Goal: Information Seeking & Learning: Check status

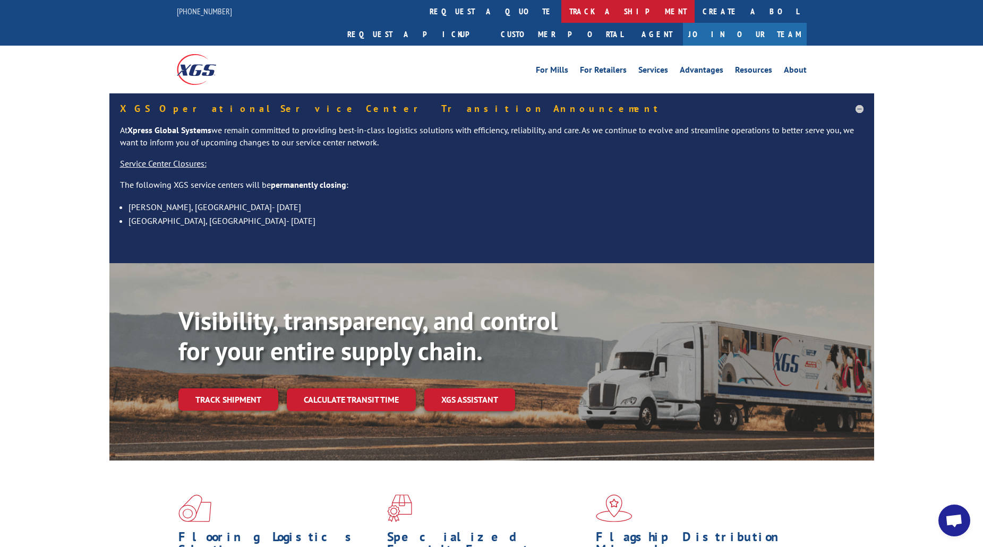
click at [561, 11] on link "track a shipment" at bounding box center [627, 11] width 133 height 23
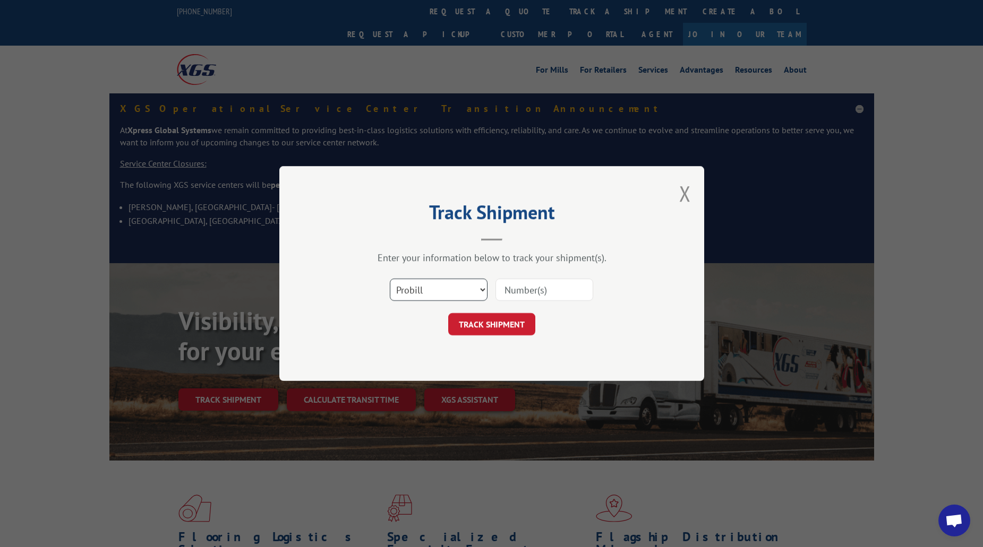
click at [456, 288] on select "Select category... Probill BOL PO" at bounding box center [439, 290] width 98 height 22
select select "po"
click at [390, 279] on select "Select category... Probill BOL PO" at bounding box center [439, 290] width 98 height 22
drag, startPoint x: 524, startPoint y: 286, endPoint x: 530, endPoint y: 284, distance: 6.1
click at [524, 286] on input at bounding box center [544, 290] width 98 height 22
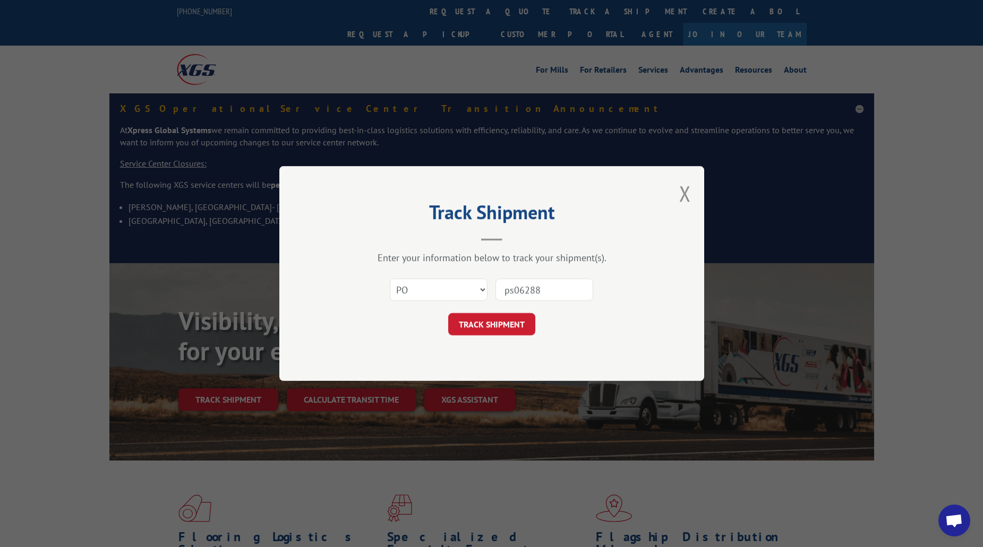
type input "ps062886"
click button "TRACK SHIPMENT" at bounding box center [491, 324] width 87 height 22
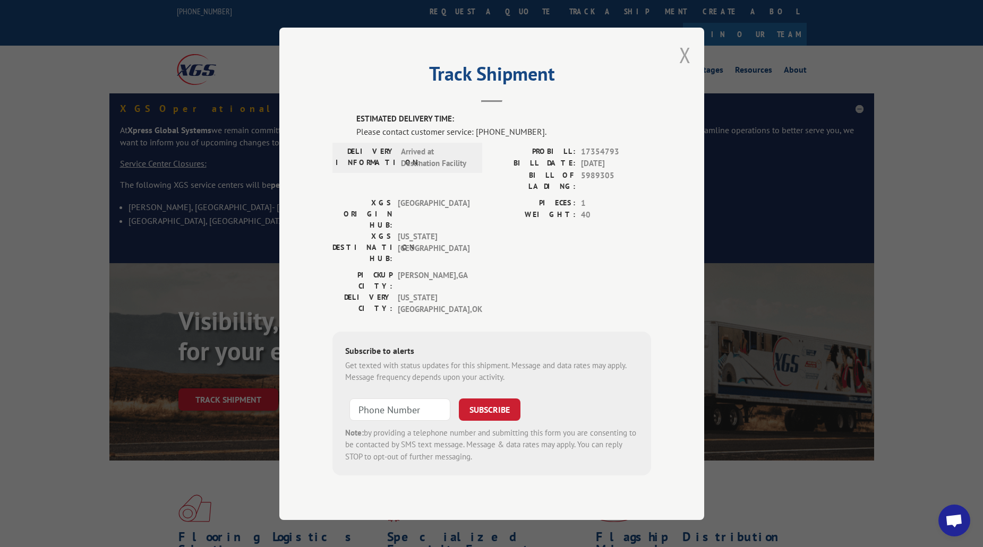
click at [685, 69] on button "Close modal" at bounding box center [685, 55] width 12 height 28
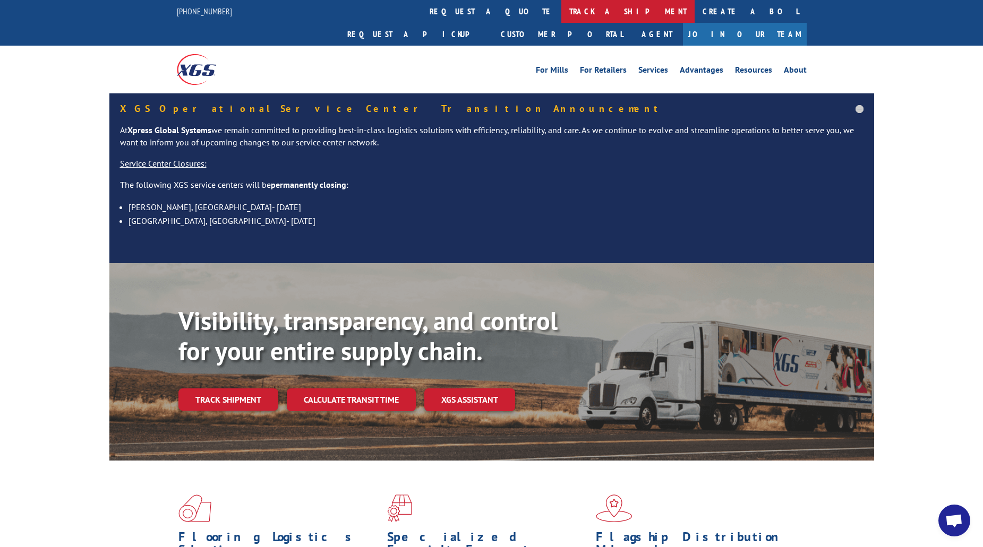
click at [561, 6] on link "track a shipment" at bounding box center [627, 11] width 133 height 23
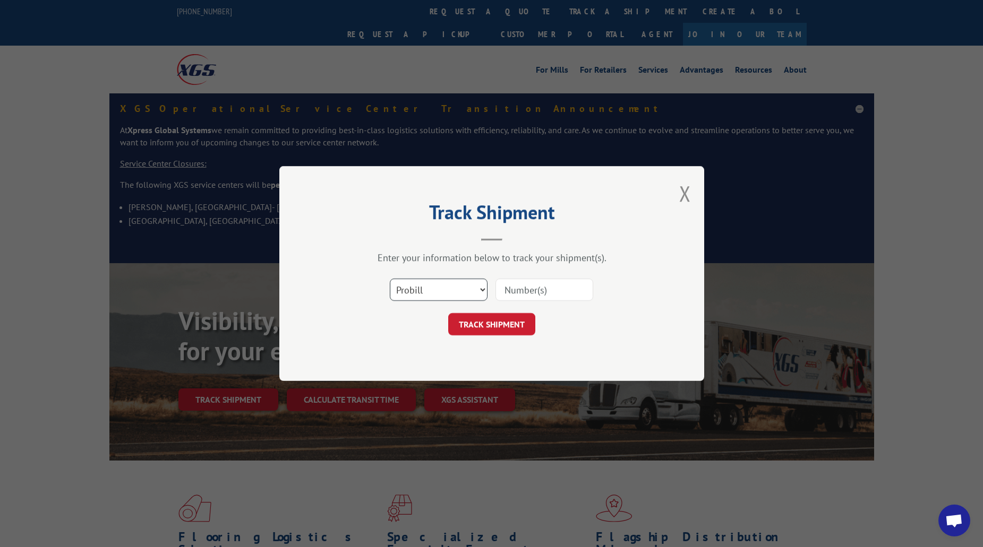
click at [473, 290] on select "Select category... Probill BOL PO" at bounding box center [439, 290] width 98 height 22
select select "po"
click at [390, 279] on select "Select category... Probill BOL PO" at bounding box center [439, 290] width 98 height 22
click at [551, 274] on div "Select category... Probill BOL PO" at bounding box center [491, 289] width 318 height 35
click at [543, 296] on input at bounding box center [544, 290] width 98 height 22
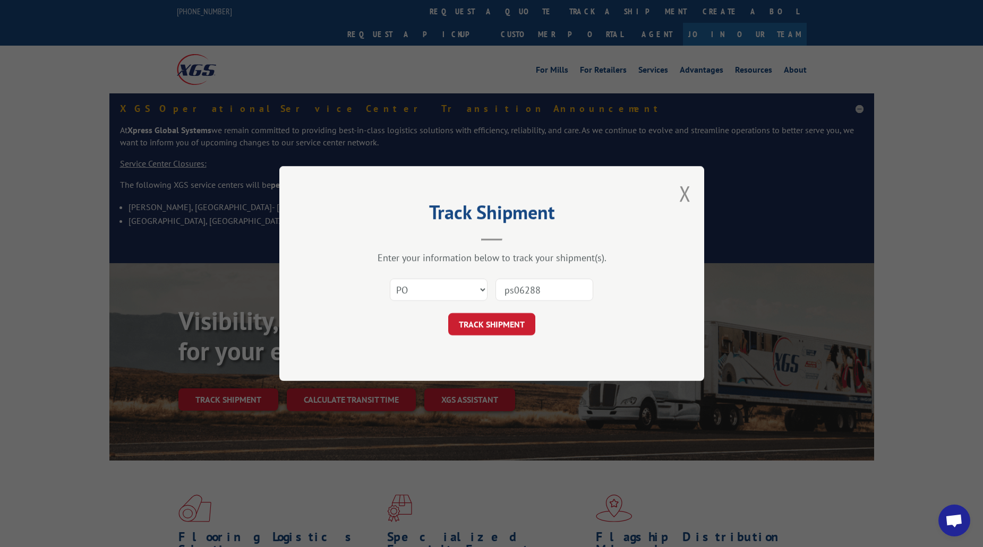
type input "ps062886"
click button "TRACK SHIPMENT" at bounding box center [491, 324] width 87 height 22
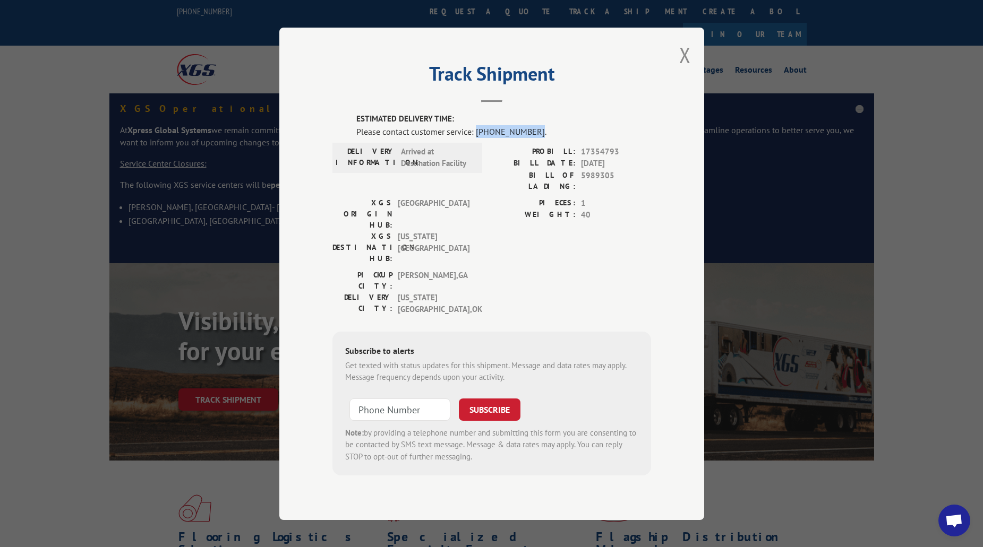
drag, startPoint x: 530, startPoint y: 150, endPoint x: 476, endPoint y: 149, distance: 54.1
click at [476, 137] on div "Please contact customer service: [PHONE_NUMBER]." at bounding box center [503, 131] width 295 height 13
copy div "[PHONE_NUMBER]"
click at [576, 125] on label "ESTIMATED DELIVERY TIME:" at bounding box center [503, 119] width 295 height 12
drag, startPoint x: 531, startPoint y: 148, endPoint x: 475, endPoint y: 150, distance: 56.3
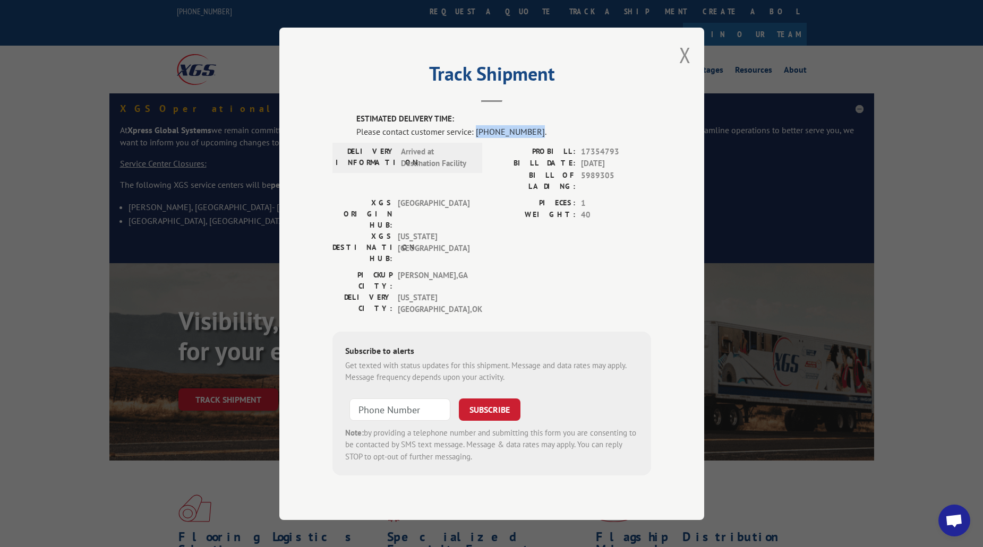
click at [475, 137] on div "Please contact customer service: [PHONE_NUMBER]." at bounding box center [503, 131] width 295 height 13
click at [622, 190] on span "5989305" at bounding box center [616, 180] width 70 height 22
click at [592, 158] on span "17354793" at bounding box center [616, 151] width 70 height 12
click at [595, 192] on span "5989305" at bounding box center [616, 180] width 70 height 22
click at [608, 158] on span "17354793" at bounding box center [616, 151] width 70 height 12
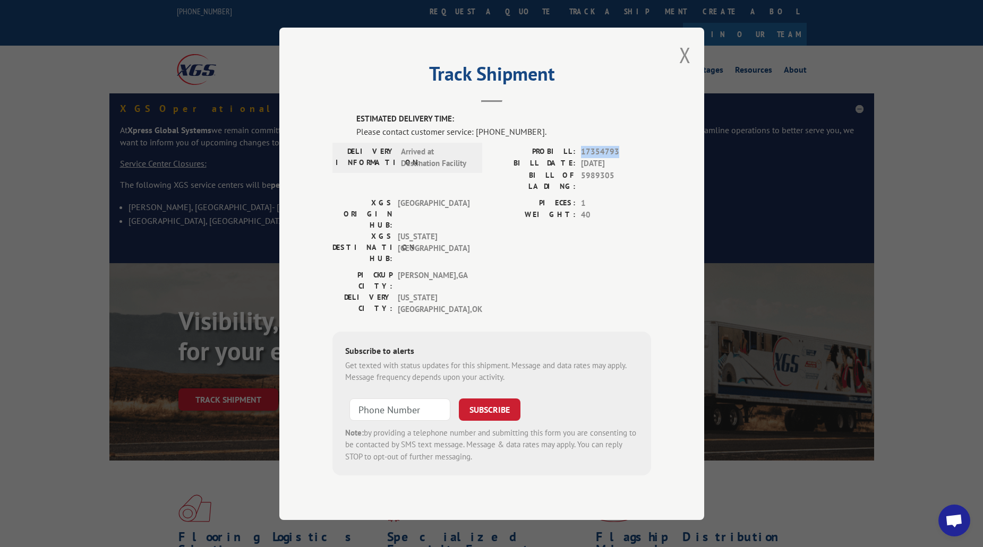
click at [608, 158] on span "17354793" at bounding box center [616, 151] width 70 height 12
copy span "17354793"
click at [683, 69] on button "Close modal" at bounding box center [685, 55] width 12 height 28
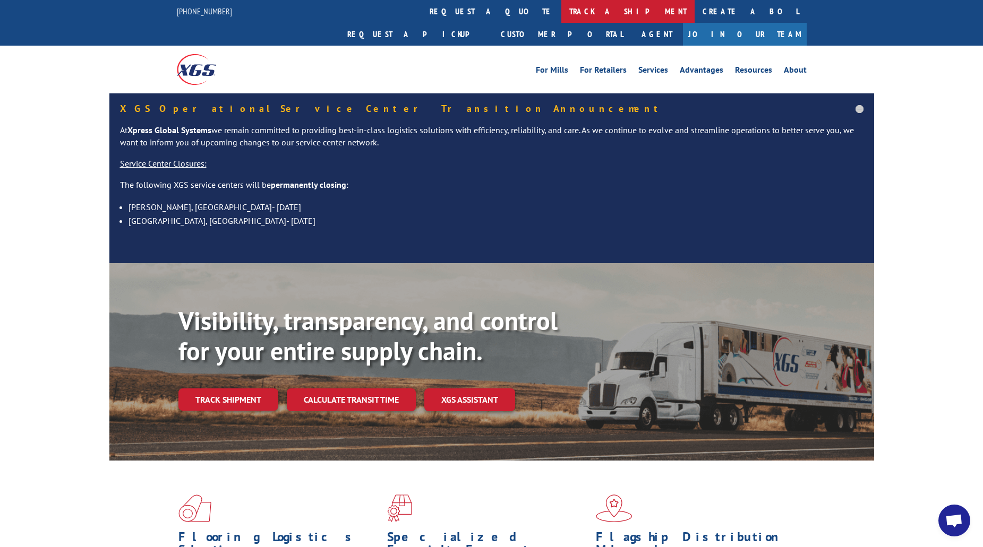
click at [561, 10] on link "track a shipment" at bounding box center [627, 11] width 133 height 23
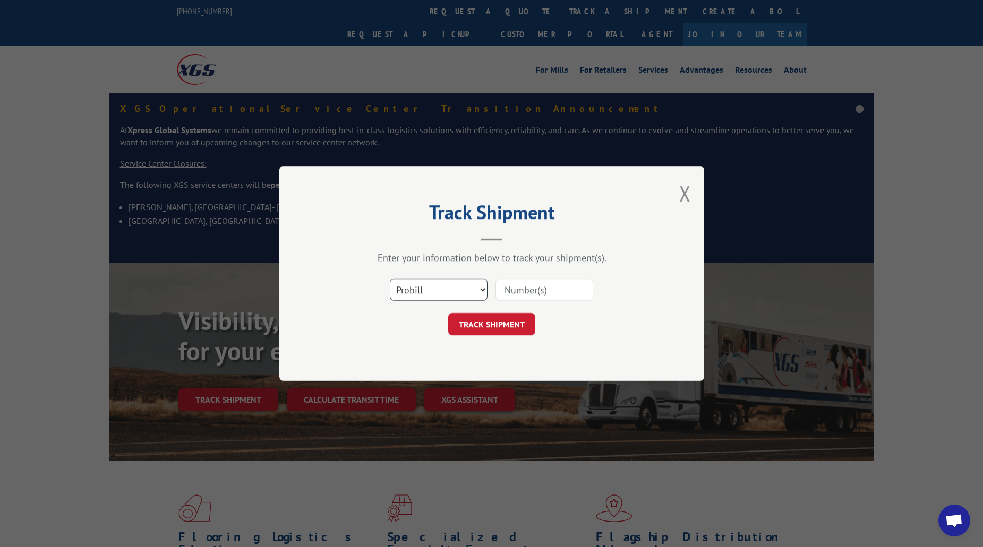
click at [467, 289] on select "Select category... Probill BOL PO" at bounding box center [439, 290] width 98 height 22
select select "po"
click at [390, 279] on select "Select category... Probill BOL PO" at bounding box center [439, 290] width 98 height 22
drag, startPoint x: 527, startPoint y: 294, endPoint x: 538, endPoint y: 294, distance: 11.1
click at [527, 294] on input at bounding box center [544, 290] width 98 height 22
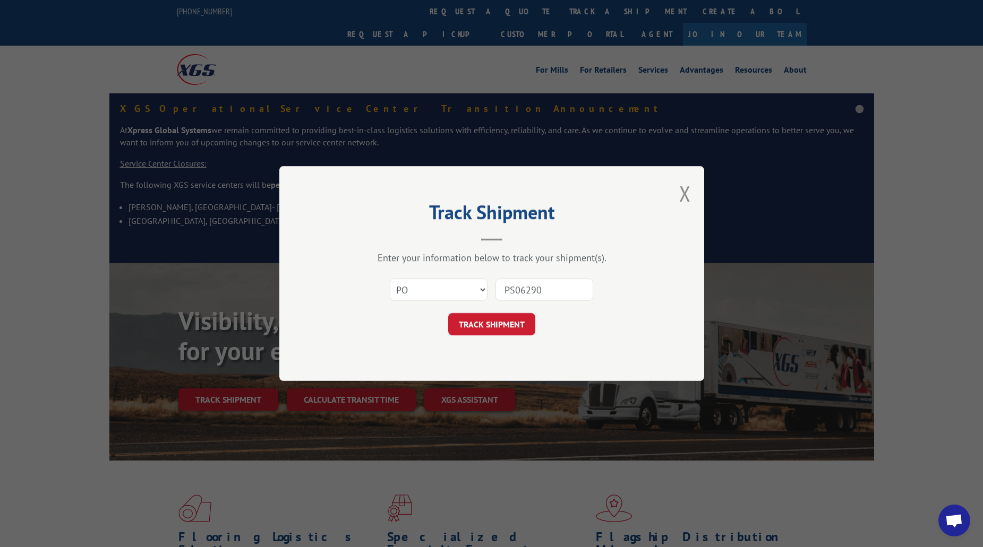
type input "PS062903"
click button "TRACK SHIPMENT" at bounding box center [491, 324] width 87 height 22
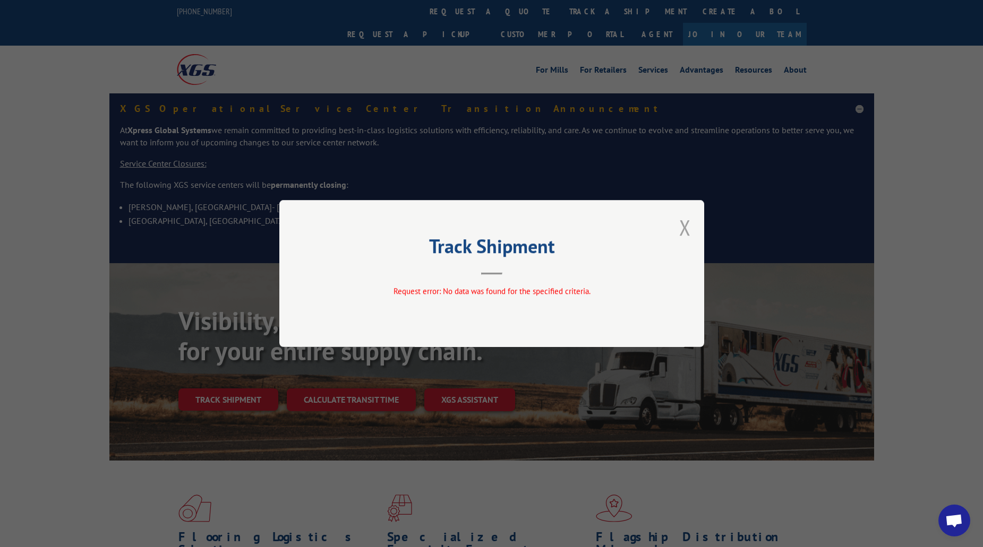
click at [679, 226] on button "Close modal" at bounding box center [685, 227] width 12 height 28
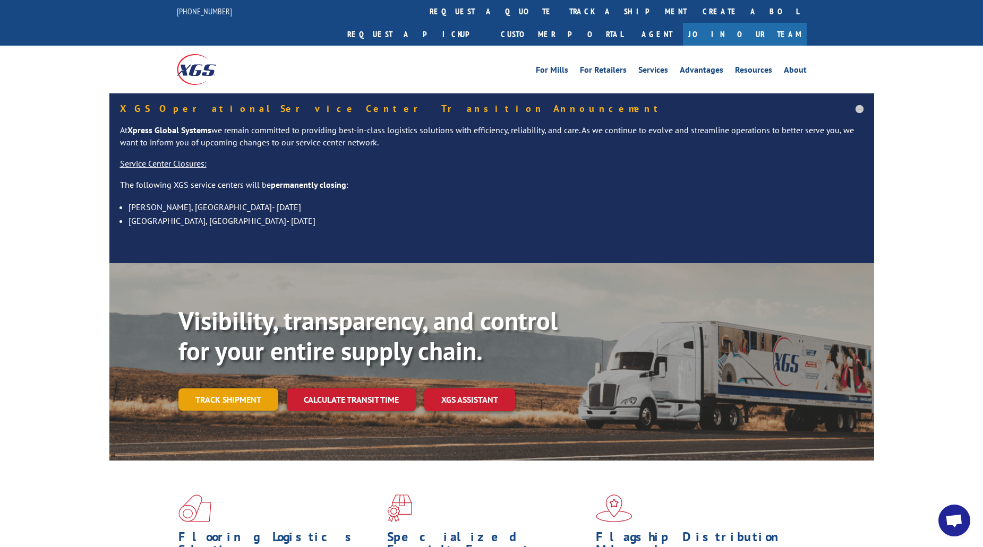
click at [193, 389] on link "Track shipment" at bounding box center [228, 400] width 100 height 22
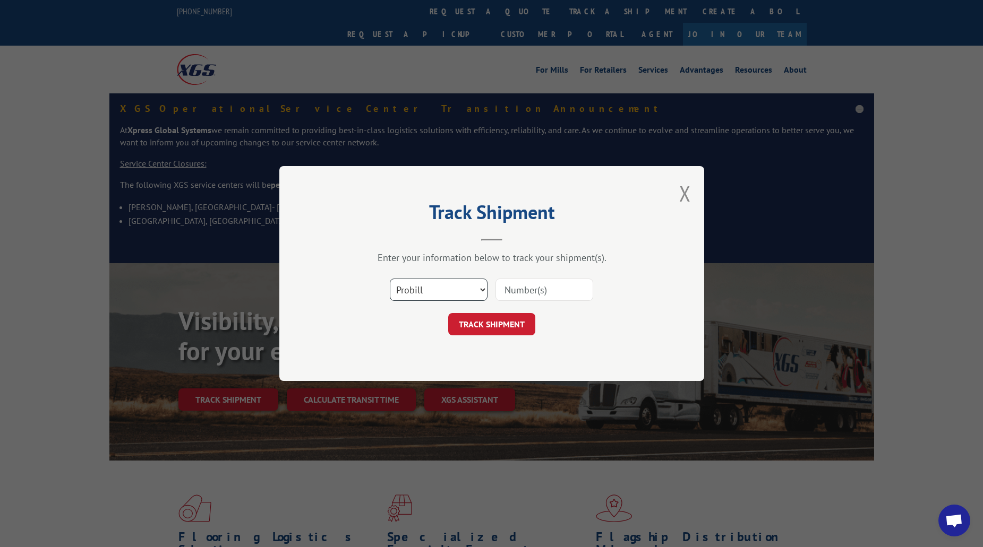
click at [416, 291] on select "Select category... Probill BOL PO" at bounding box center [439, 290] width 98 height 22
select select "po"
click at [390, 279] on select "Select category... Probill BOL PO" at bounding box center [439, 290] width 98 height 22
click at [548, 297] on input at bounding box center [544, 290] width 98 height 22
type input "PS062903"
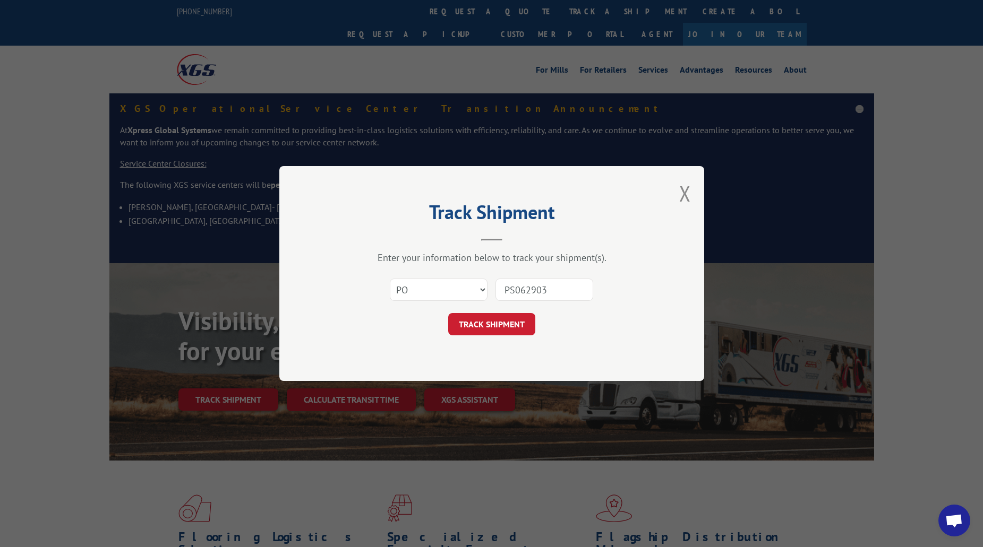
click button "TRACK SHIPMENT" at bounding box center [491, 324] width 87 height 22
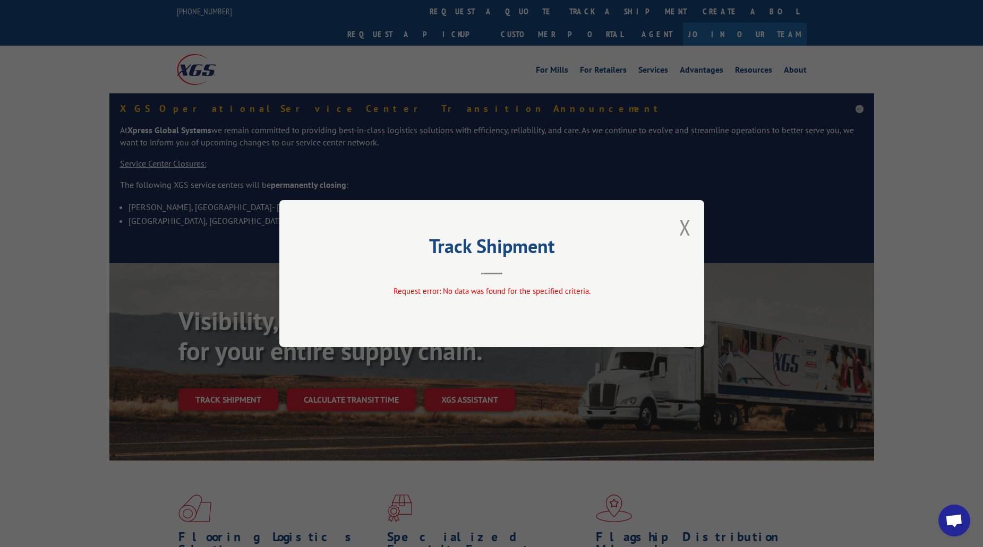
click at [691, 221] on div "Track Shipment Request error: No data was found for the specified criteria." at bounding box center [491, 273] width 425 height 147
click at [679, 230] on button "Close modal" at bounding box center [685, 227] width 12 height 28
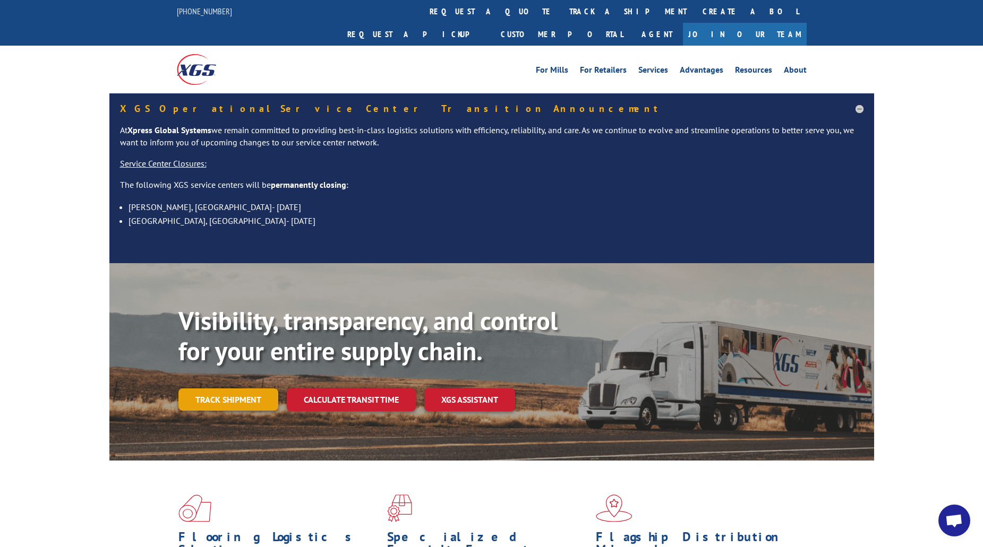
click at [219, 389] on link "Track shipment" at bounding box center [228, 400] width 100 height 22
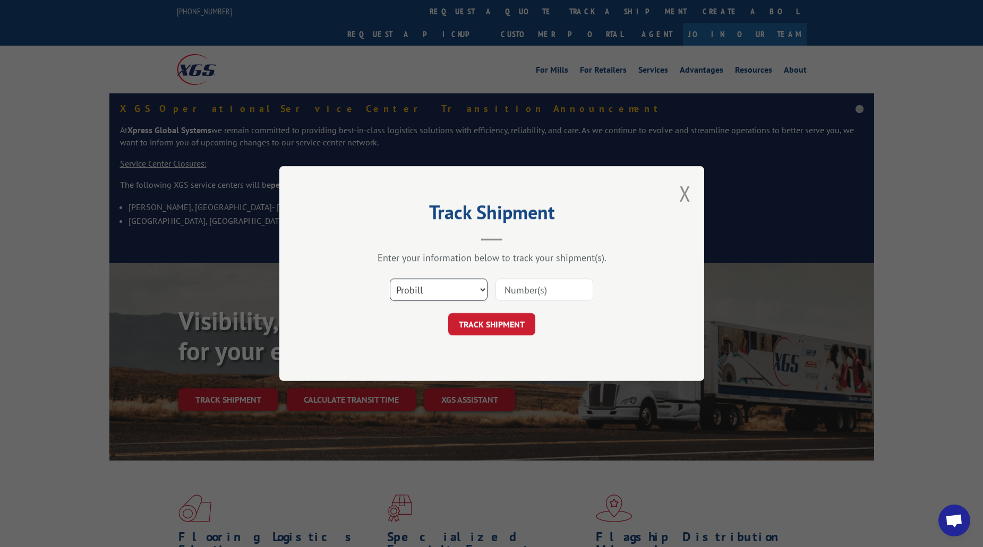
click at [413, 279] on select "Select category... Probill BOL PO" at bounding box center [439, 290] width 98 height 22
select select "po"
click at [390, 279] on select "Select category... Probill BOL PO" at bounding box center [439, 290] width 98 height 22
click at [569, 290] on input at bounding box center [544, 290] width 98 height 22
type input "PS0628989"
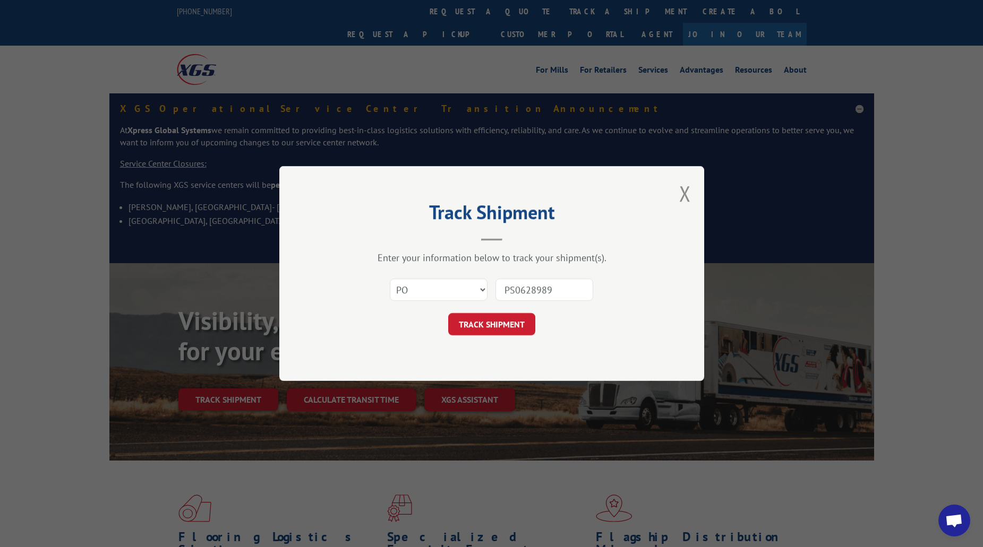
click button "TRACK SHIPMENT" at bounding box center [491, 324] width 87 height 22
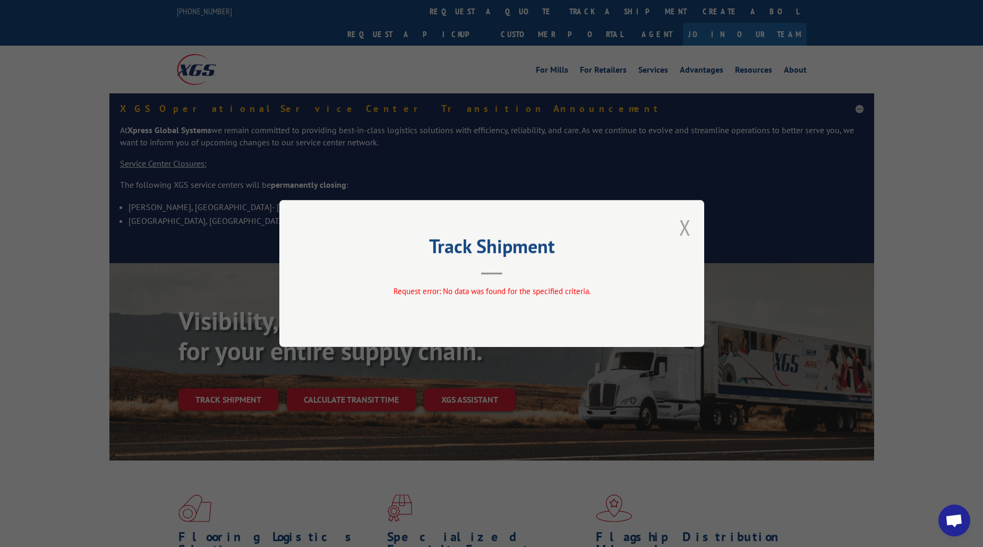
click at [682, 225] on button "Close modal" at bounding box center [685, 227] width 12 height 28
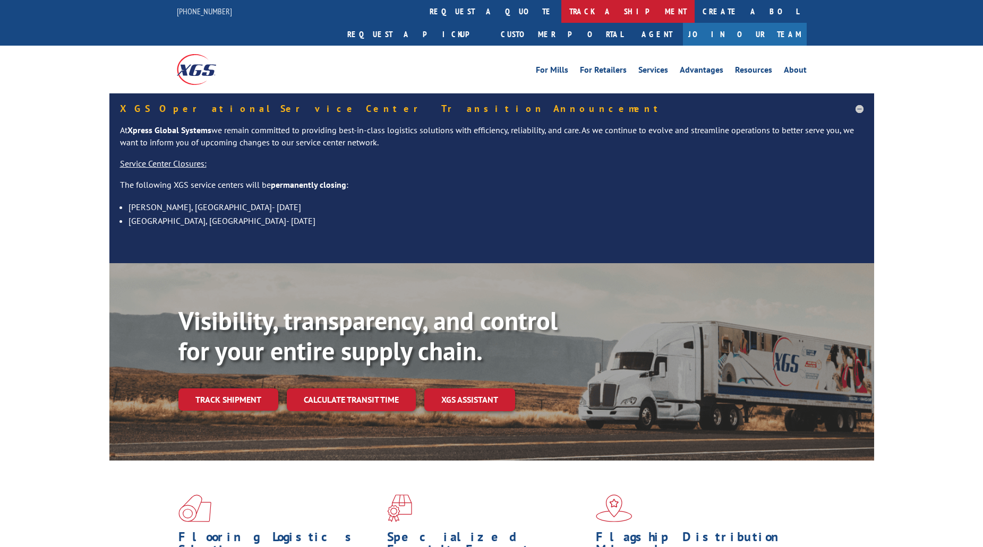
click at [561, 17] on link "track a shipment" at bounding box center [627, 11] width 133 height 23
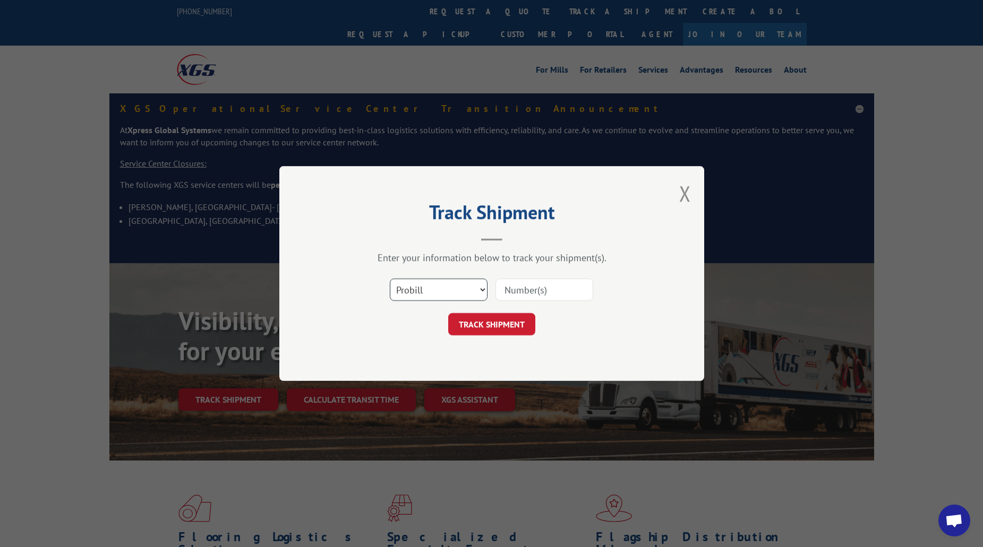
click at [447, 290] on select "Select category... Probill BOL PO" at bounding box center [439, 290] width 98 height 22
select select "bol"
click at [390, 279] on select "Select category... Probill BOL PO" at bounding box center [439, 290] width 98 height 22
click at [526, 290] on input at bounding box center [544, 290] width 98 height 22
click at [523, 298] on input "5993357" at bounding box center [544, 290] width 98 height 22
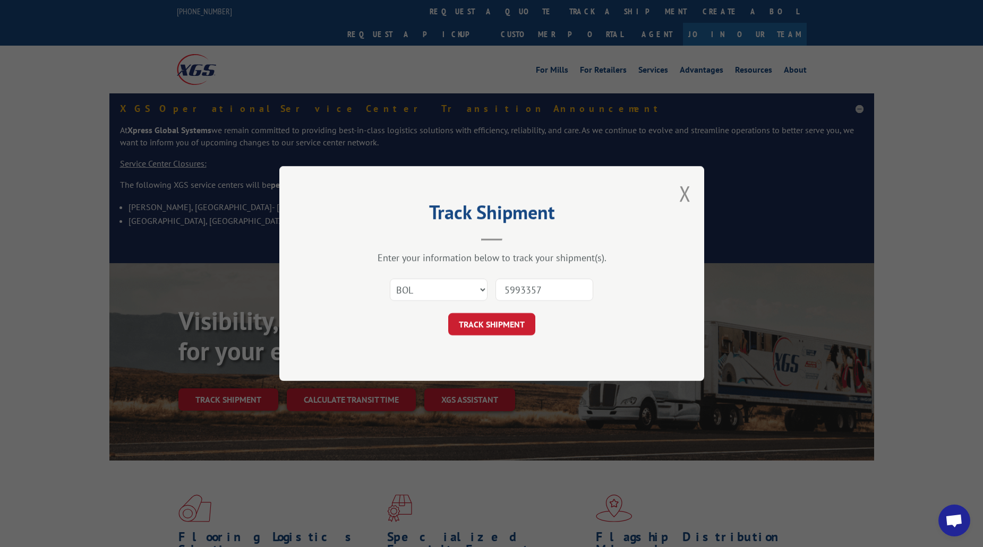
click at [523, 298] on input "5993357" at bounding box center [544, 290] width 98 height 22
type input "5993357"
click at [482, 326] on button "TRACK SHIPMENT" at bounding box center [491, 324] width 87 height 22
